Goal: Transaction & Acquisition: Purchase product/service

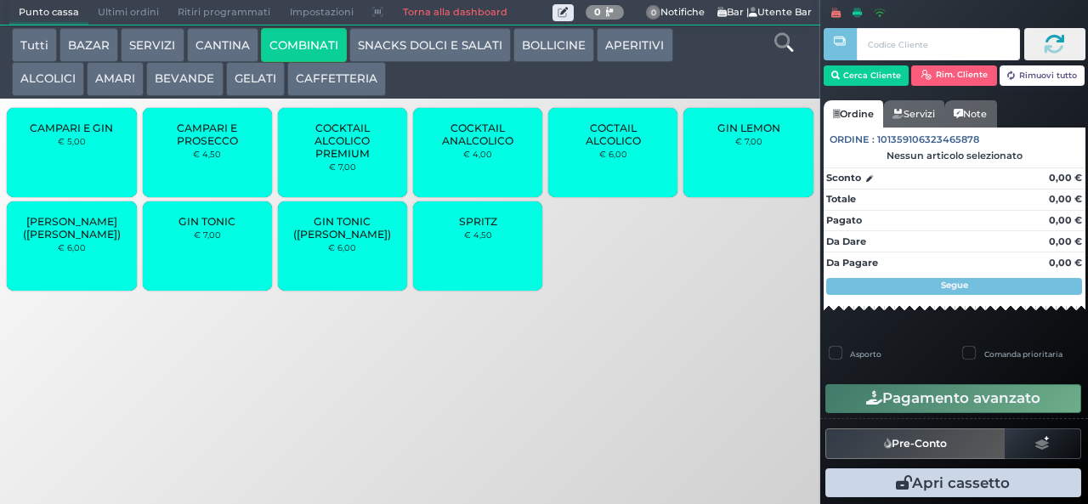
click at [261, 28] on button "COMBINATI" at bounding box center [304, 45] width 86 height 34
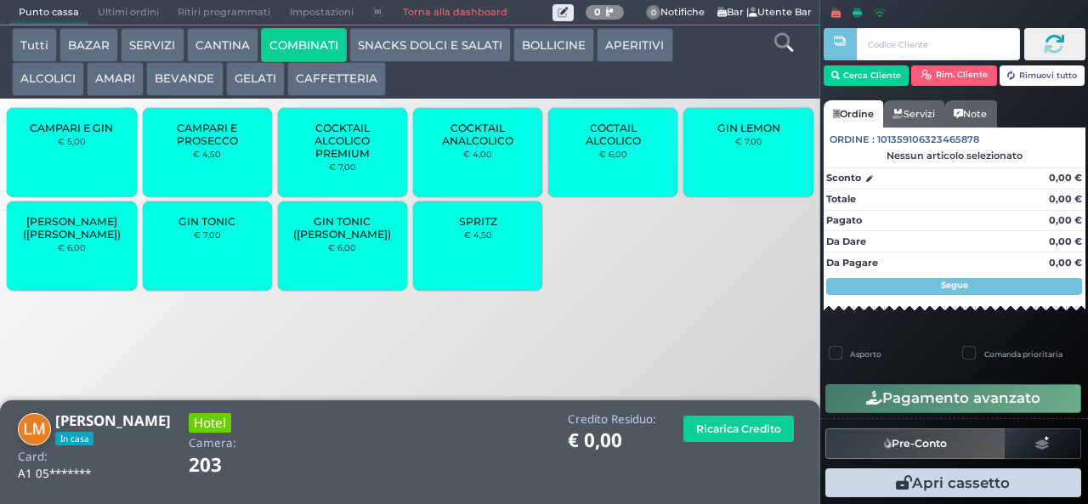
click at [486, 228] on span "SPRITZ" at bounding box center [478, 221] width 38 height 13
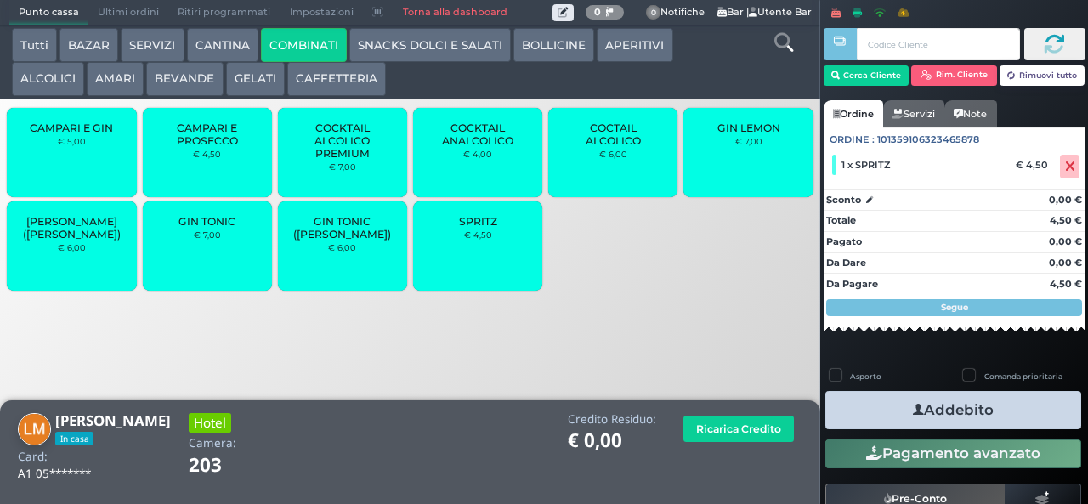
click at [486, 228] on span "SPRITZ" at bounding box center [478, 221] width 38 height 13
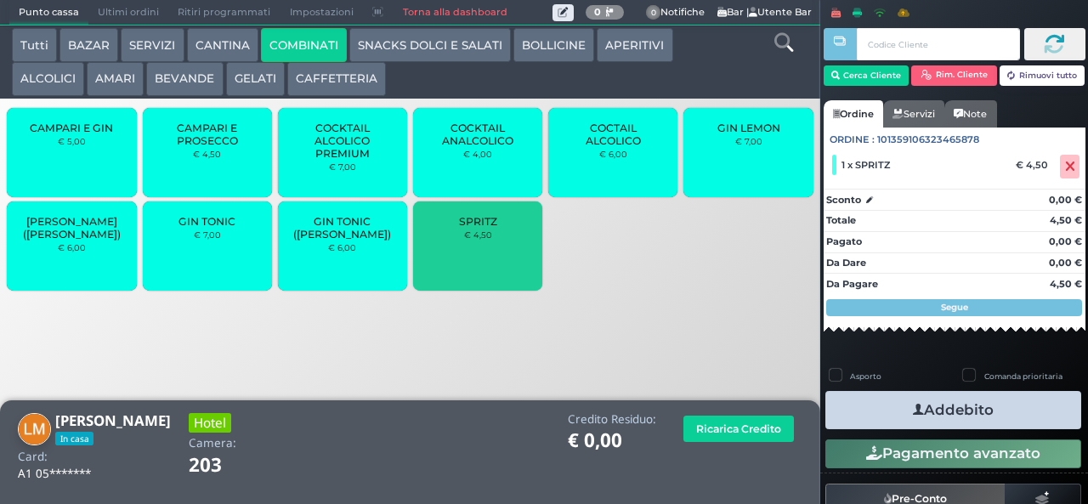
click at [486, 228] on span "SPRITZ" at bounding box center [478, 221] width 38 height 13
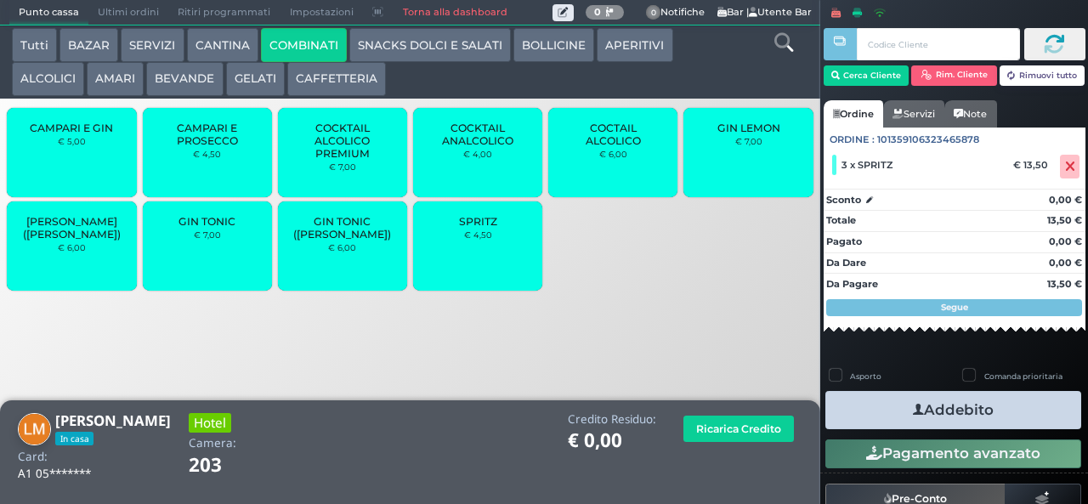
click at [346, 81] on button "CAFFETTERIA" at bounding box center [336, 79] width 99 height 34
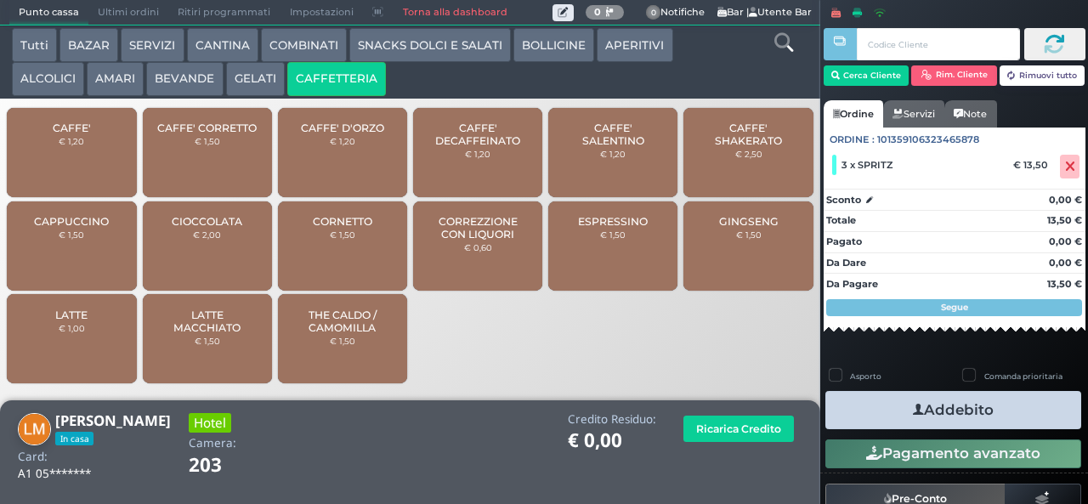
click at [434, 46] on button "SNACKS DOLCI E SALATI" at bounding box center [430, 45] width 162 height 34
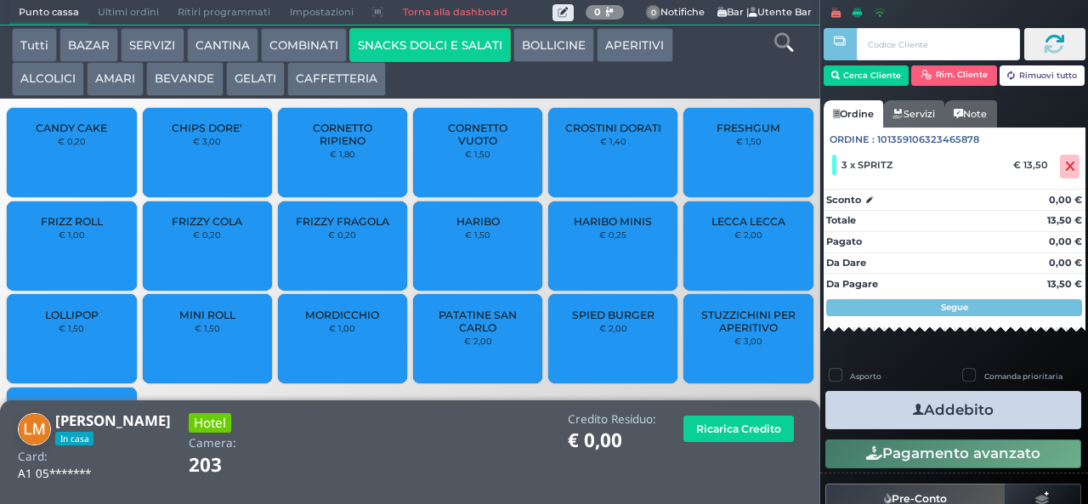
click at [485, 334] on span "PATATINE SAN CARLO" at bounding box center [478, 322] width 101 height 26
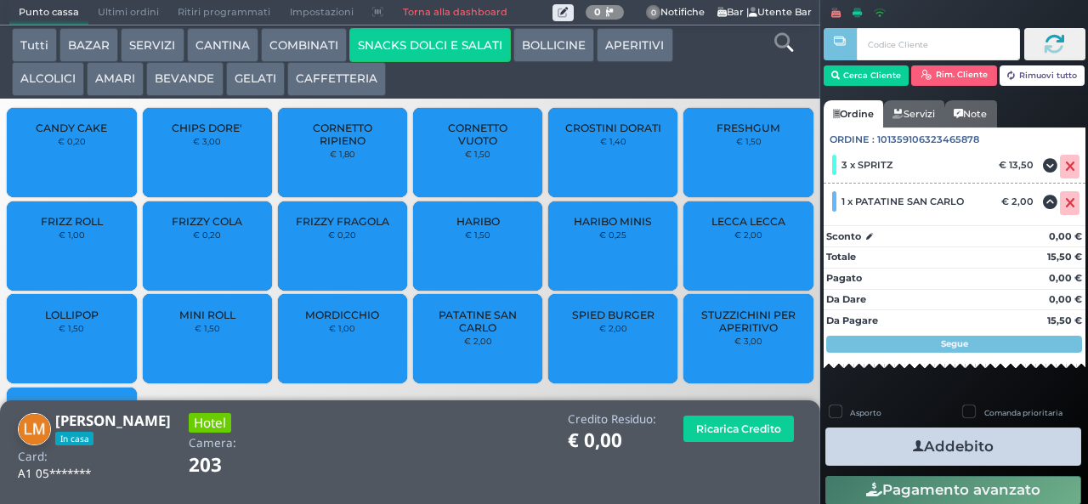
click at [973, 445] on button "Addebito" at bounding box center [953, 447] width 256 height 38
